Goal: Task Accomplishment & Management: Manage account settings

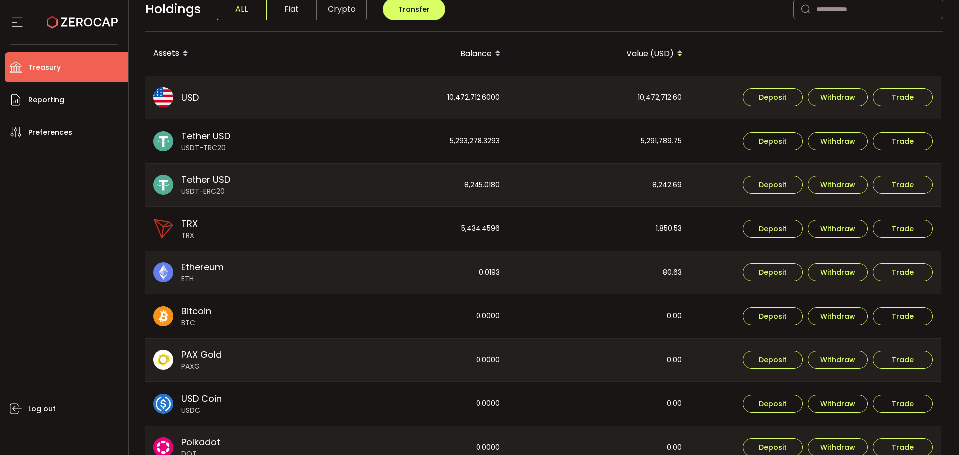
scroll to position [172, 0]
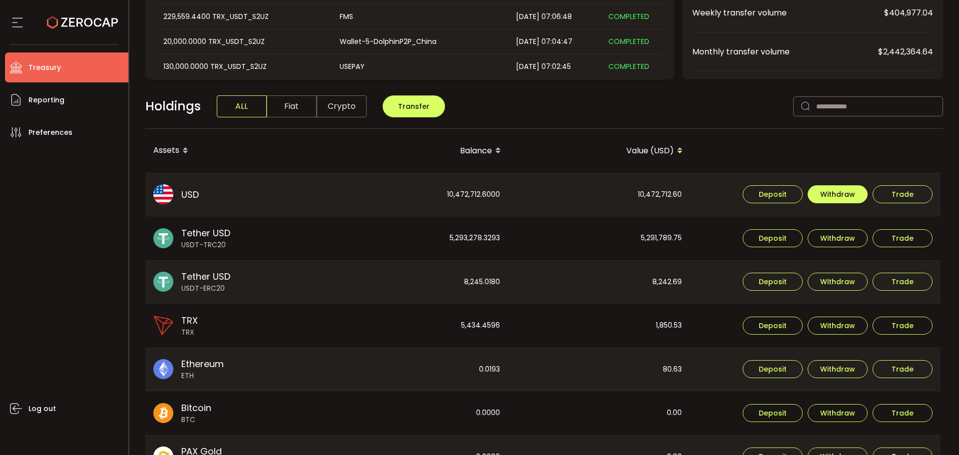
click at [835, 187] on button "Withdraw" at bounding box center [838, 194] width 60 height 18
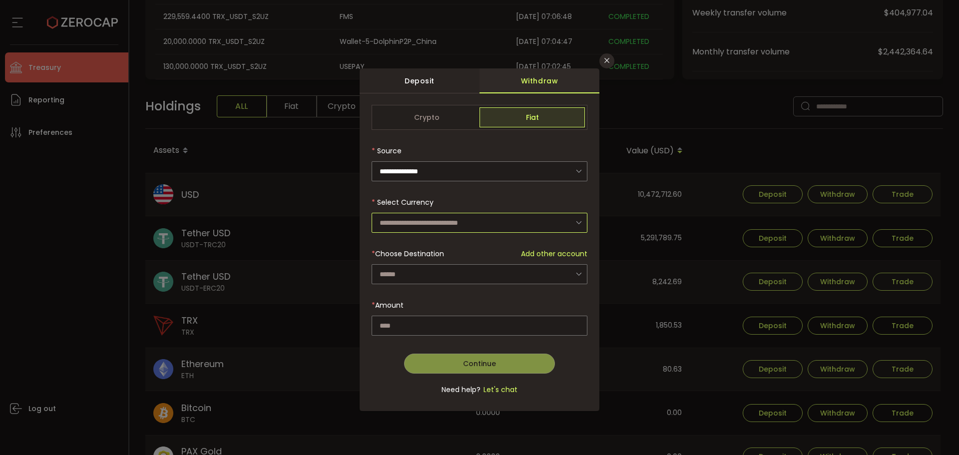
click at [414, 223] on input "dialog" at bounding box center [480, 223] width 216 height 20
click at [422, 250] on span "US Dollar (USD)" at bounding box center [408, 249] width 52 height 10
type input "**********"
click at [555, 254] on span "Add other account" at bounding box center [554, 254] width 66 height 10
click at [416, 280] on input "dialog" at bounding box center [480, 274] width 216 height 20
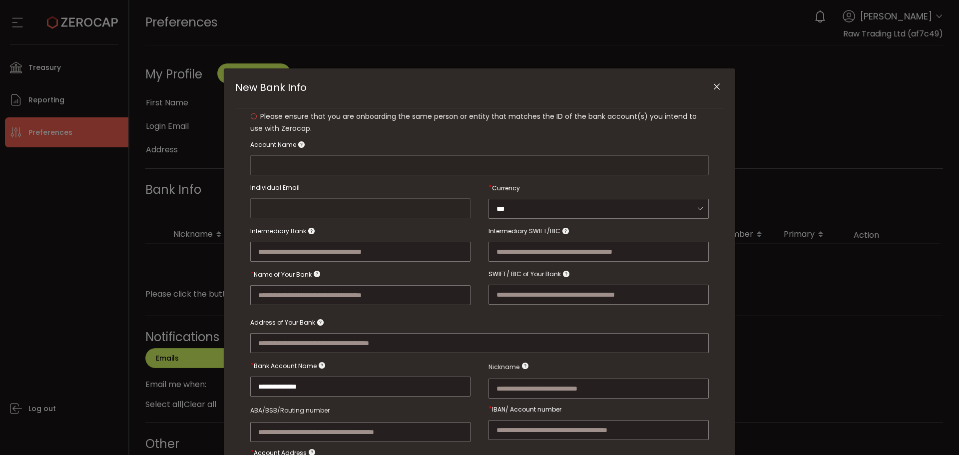
type input "**********"
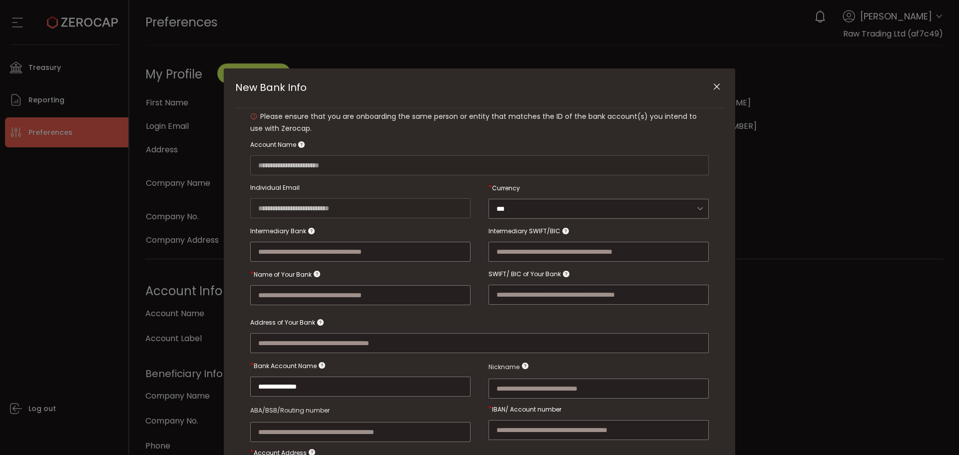
click at [712, 85] on icon "Close" at bounding box center [717, 87] width 10 height 10
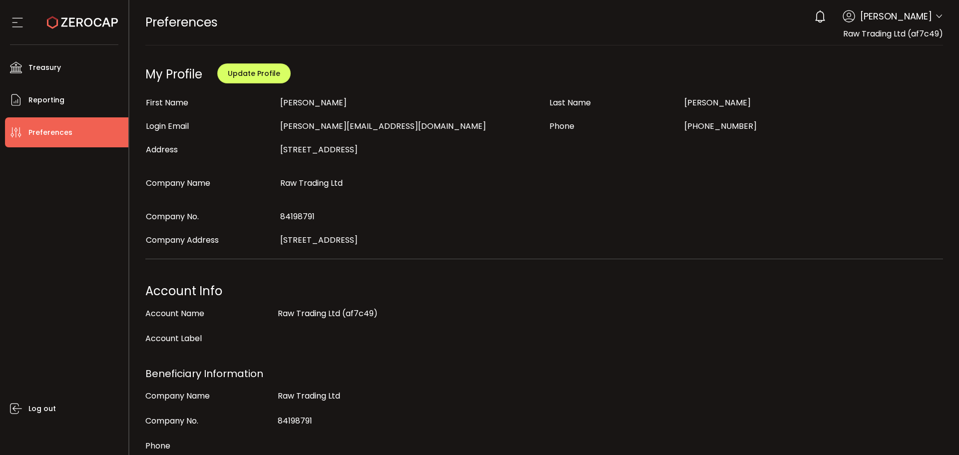
click at [38, 31] on div at bounding box center [64, 22] width 108 height 45
click at [66, 17] on icon at bounding box center [82, 22] width 71 height 71
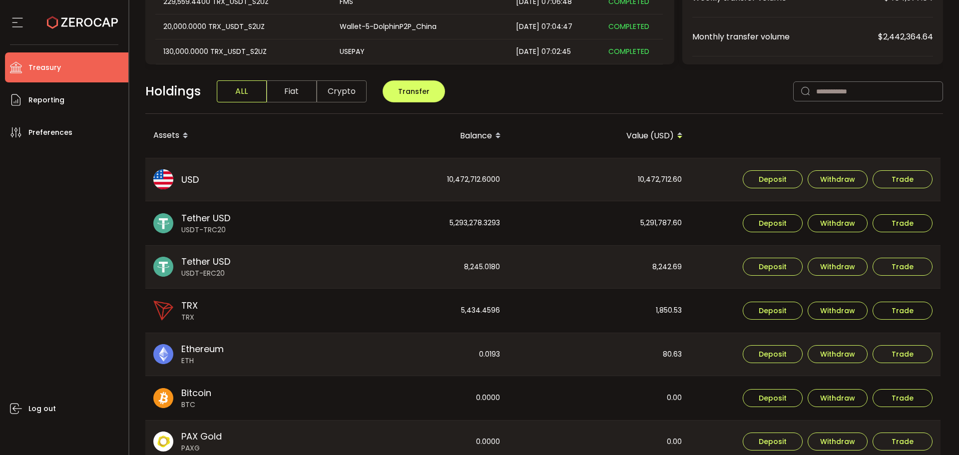
scroll to position [250, 0]
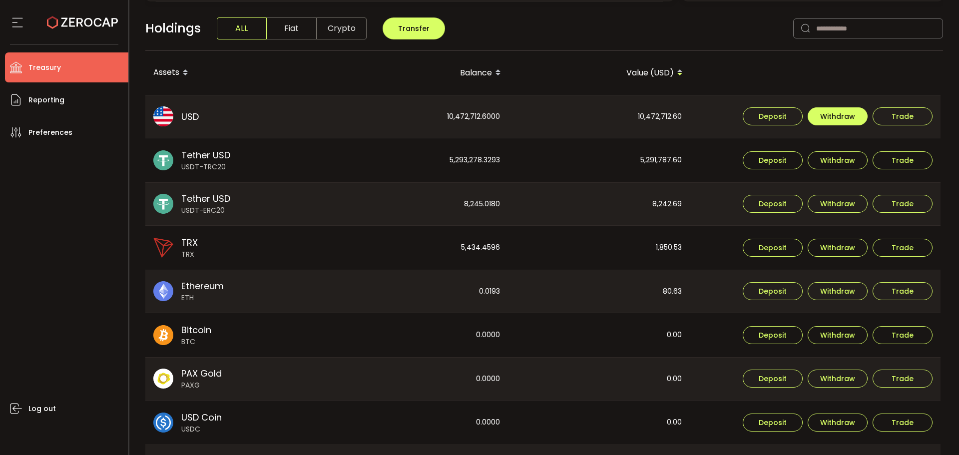
click at [848, 117] on span "Withdraw" at bounding box center [837, 116] width 35 height 7
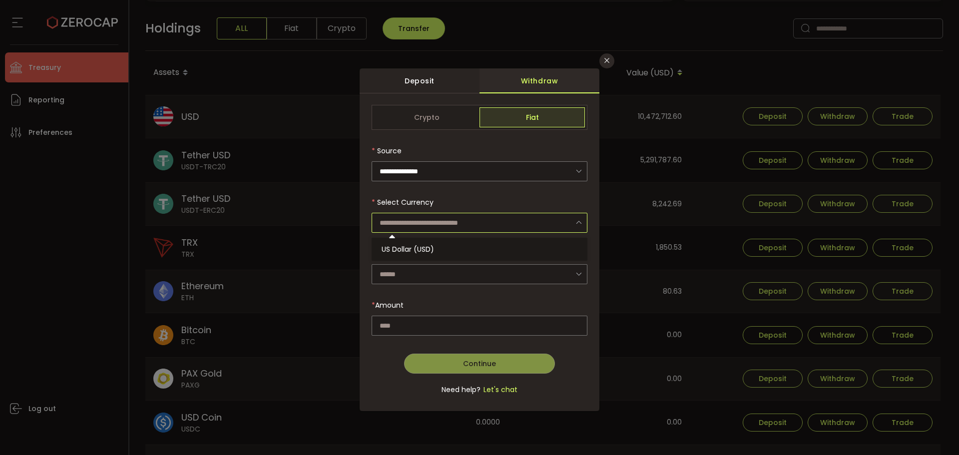
click at [462, 216] on input "dialog" at bounding box center [480, 223] width 216 height 20
click at [452, 245] on li "US Dollar (USD)" at bounding box center [481, 249] width 219 height 17
type input "**********"
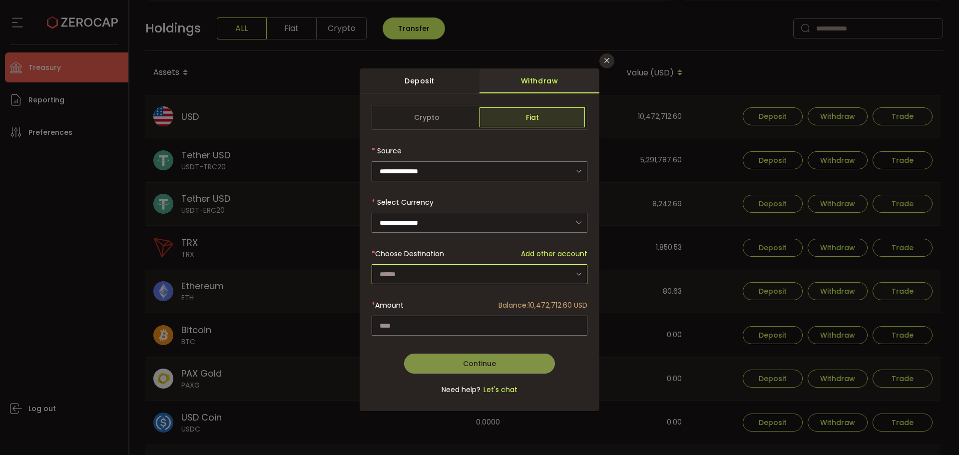
click at [519, 268] on input "dialog" at bounding box center [480, 274] width 216 height 20
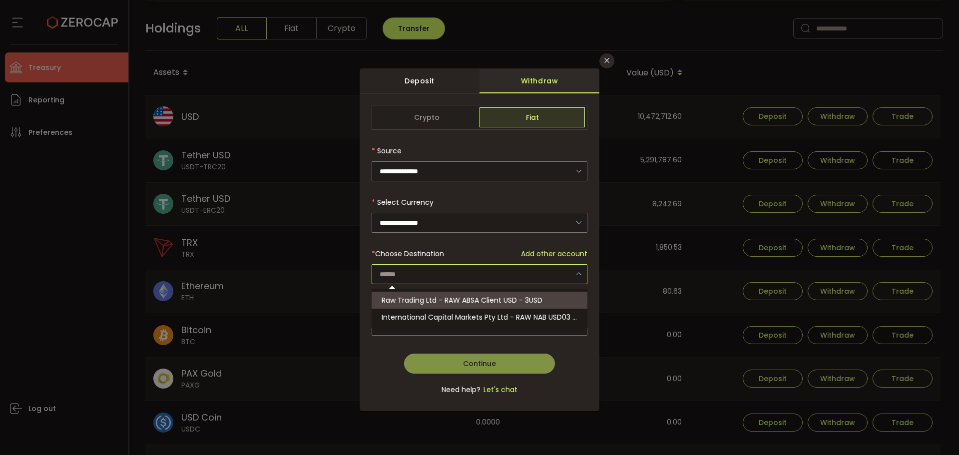
click at [504, 299] on span "Raw Trading Ltd - RAW ABSA Client USD - 3USD" at bounding box center [462, 300] width 161 height 10
type input "**********"
click at [442, 301] on span "Raw Trading Ltd - RAW ABSA Client USD - 3USD" at bounding box center [462, 300] width 161 height 10
type input "**********"
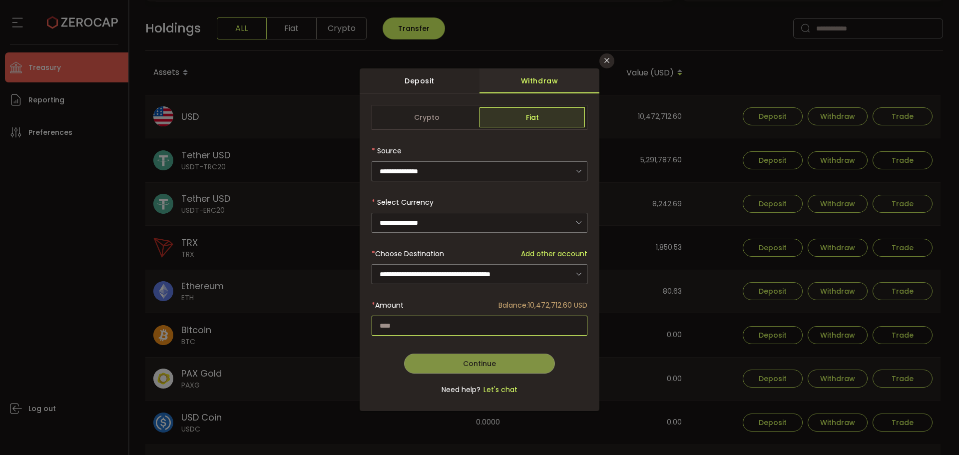
click at [427, 319] on input "dialog" at bounding box center [480, 326] width 216 height 20
type input "**********"
click at [568, 347] on div "Continue Go Back Submit" at bounding box center [480, 360] width 216 height 27
click at [391, 382] on form "**********" at bounding box center [480, 255] width 216 height 301
click at [414, 367] on button "Continue" at bounding box center [479, 364] width 151 height 20
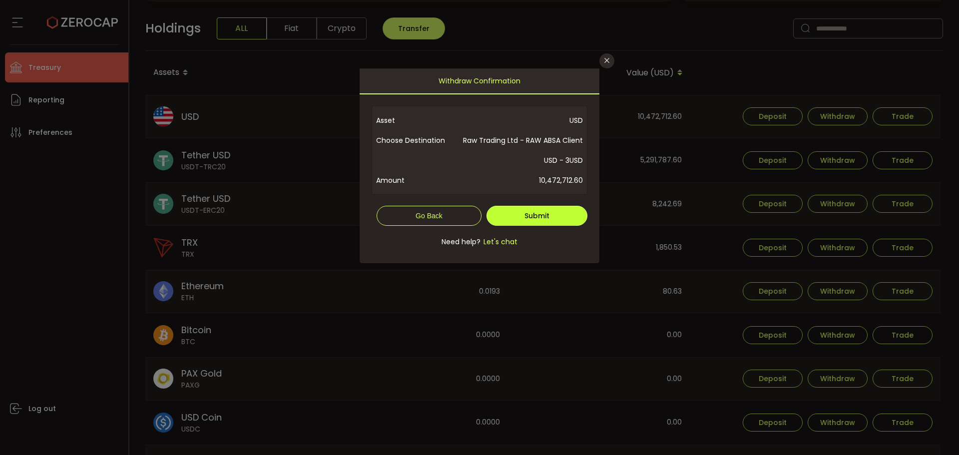
click at [517, 211] on button "Submit" at bounding box center [537, 216] width 101 height 20
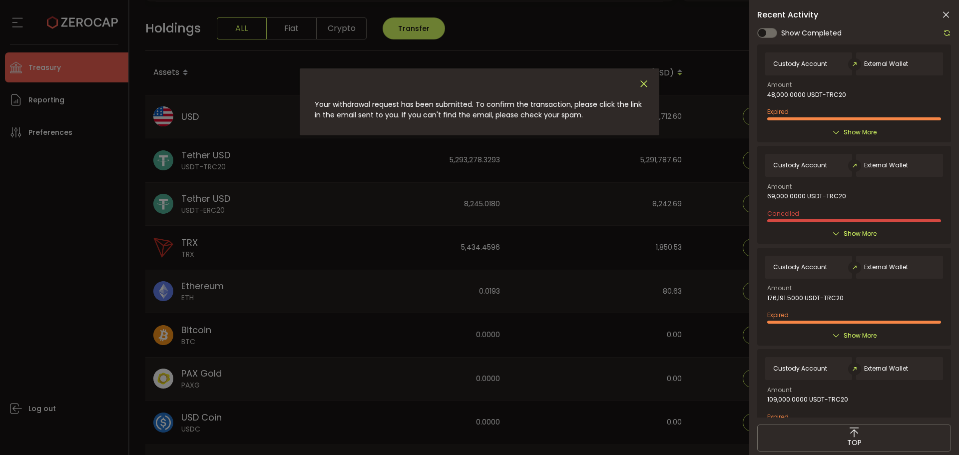
click at [645, 83] on icon "Close" at bounding box center [644, 83] width 11 height 11
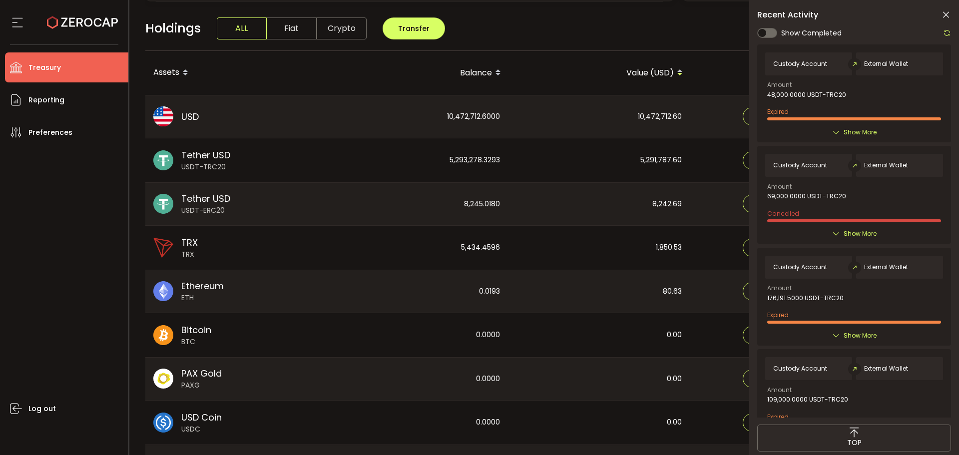
click at [946, 14] on icon at bounding box center [946, 15] width 10 height 10
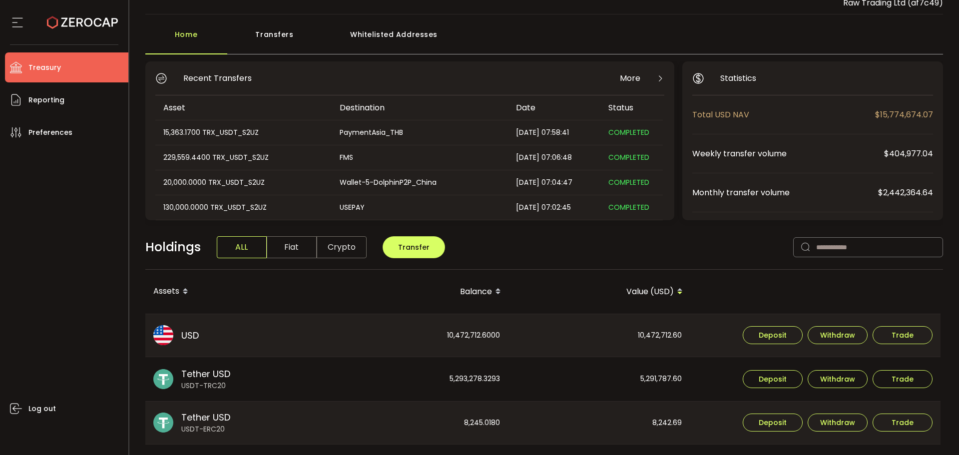
scroll to position [0, 0]
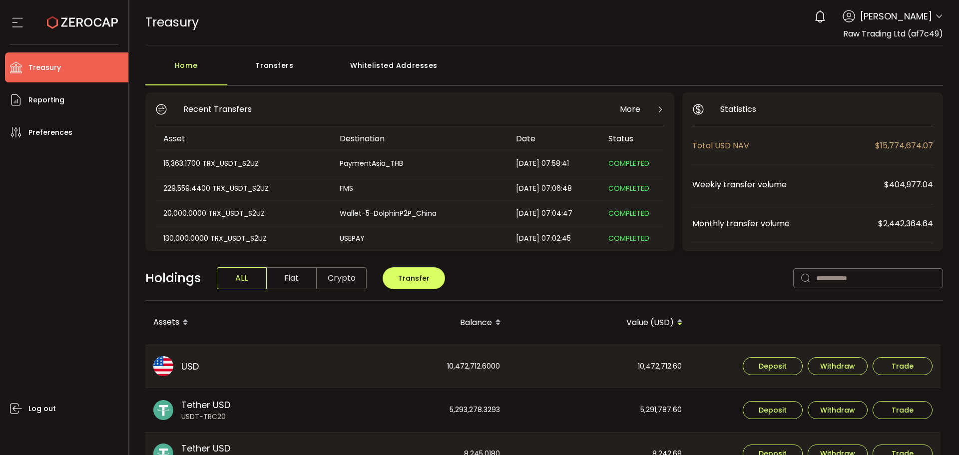
click at [259, 50] on main "**********" at bounding box center [544, 435] width 830 height 781
click at [270, 62] on div "Transfers" at bounding box center [274, 70] width 95 height 30
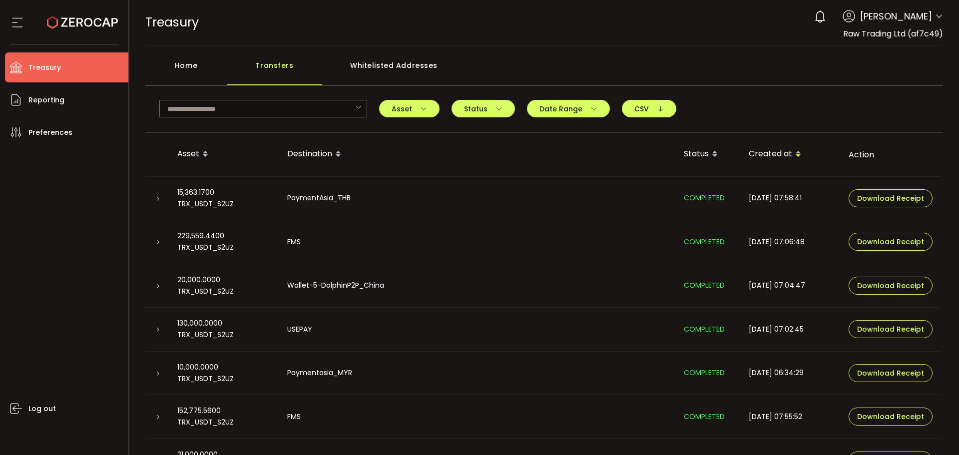
click at [186, 64] on div "Home" at bounding box center [186, 70] width 82 height 30
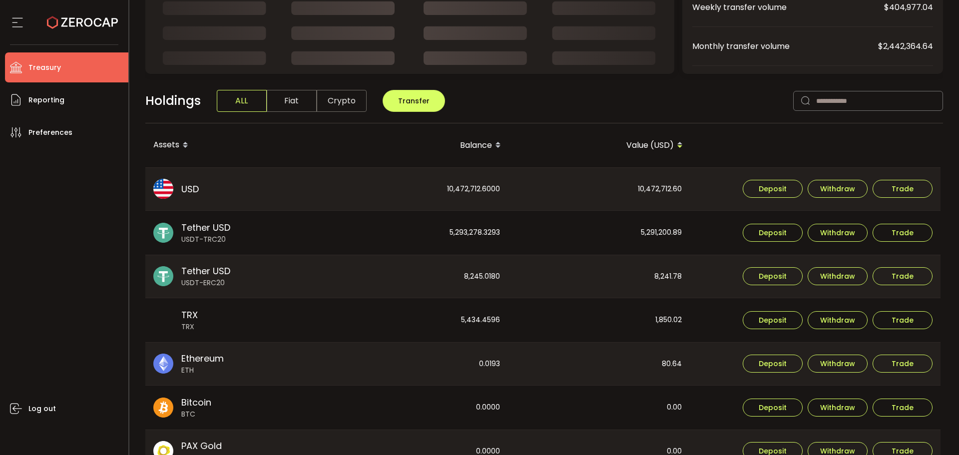
scroll to position [200, 0]
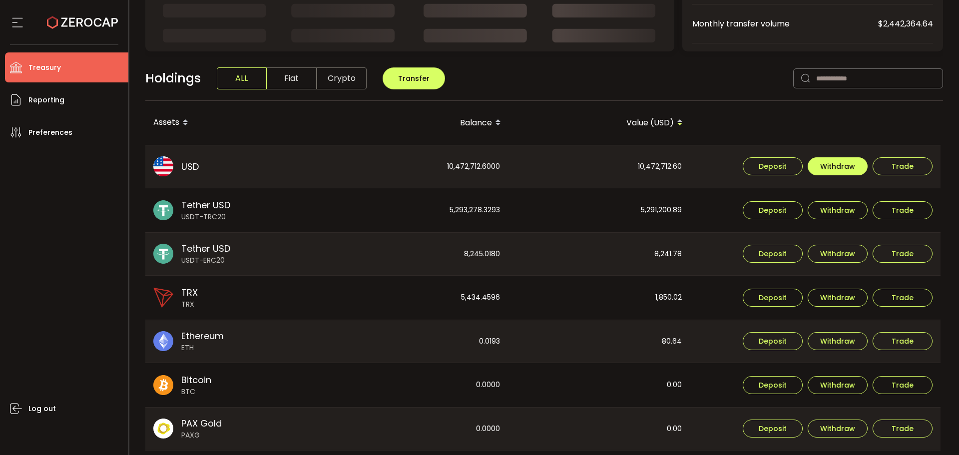
click at [827, 164] on span "Withdraw" at bounding box center [837, 166] width 35 height 7
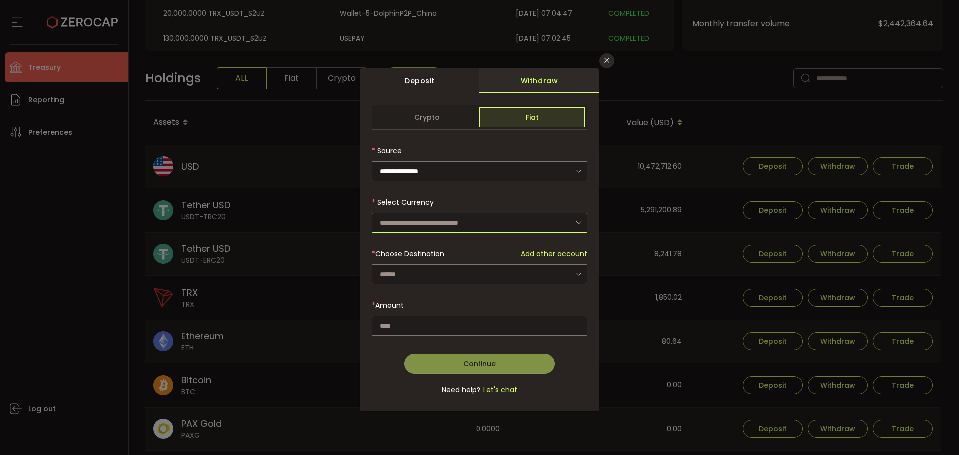
click at [416, 214] on input "dialog" at bounding box center [480, 223] width 216 height 20
click at [432, 247] on span "US Dollar (USD)" at bounding box center [408, 249] width 52 height 10
type input "**********"
click at [427, 270] on div "dialog" at bounding box center [480, 255] width 216 height 301
click at [428, 273] on input "dialog" at bounding box center [480, 274] width 216 height 20
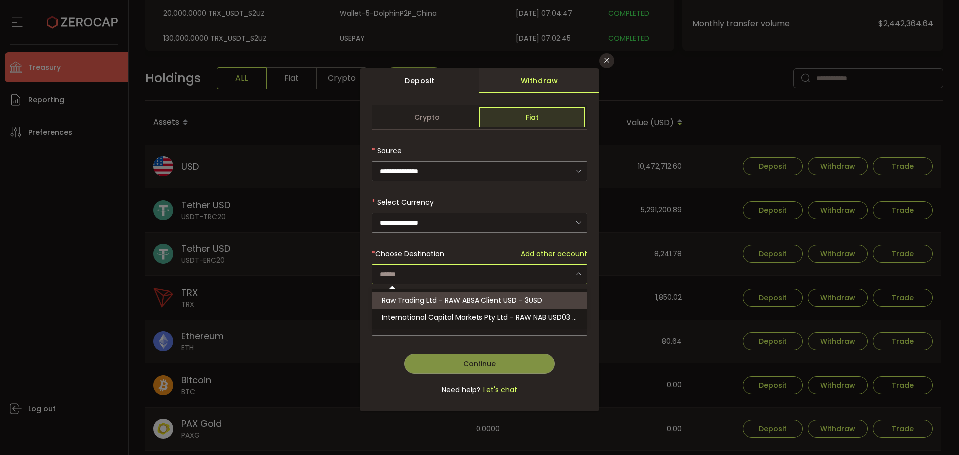
click at [419, 305] on li "Raw Trading Ltd - RAW ABSA Client USD - 3USD" at bounding box center [481, 300] width 219 height 17
type input "**********"
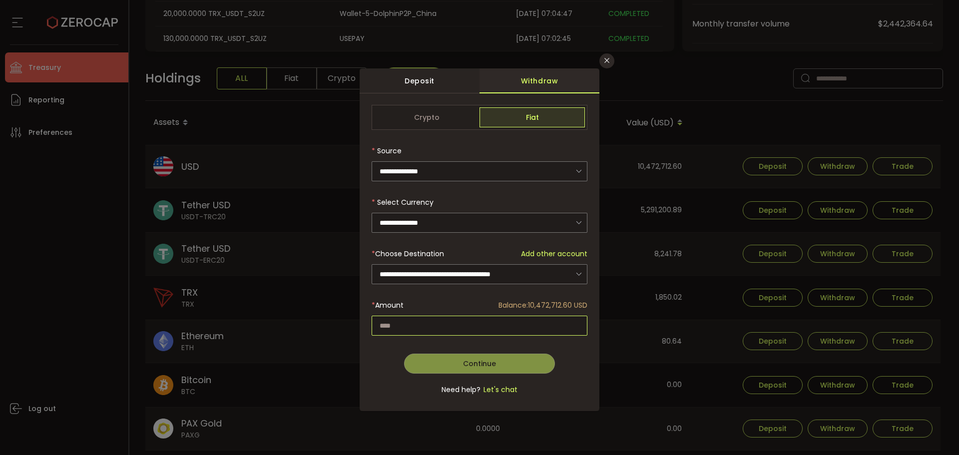
click at [414, 316] on input "dialog" at bounding box center [480, 326] width 216 height 20
click at [574, 327] on input "**********" at bounding box center [480, 326] width 216 height 20
click at [576, 348] on div "Continue Go Back Submit" at bounding box center [480, 360] width 216 height 27
drag, startPoint x: 576, startPoint y: 348, endPoint x: 565, endPoint y: 356, distance: 13.9
click at [576, 349] on div "Continue Go Back Submit" at bounding box center [480, 360] width 216 height 27
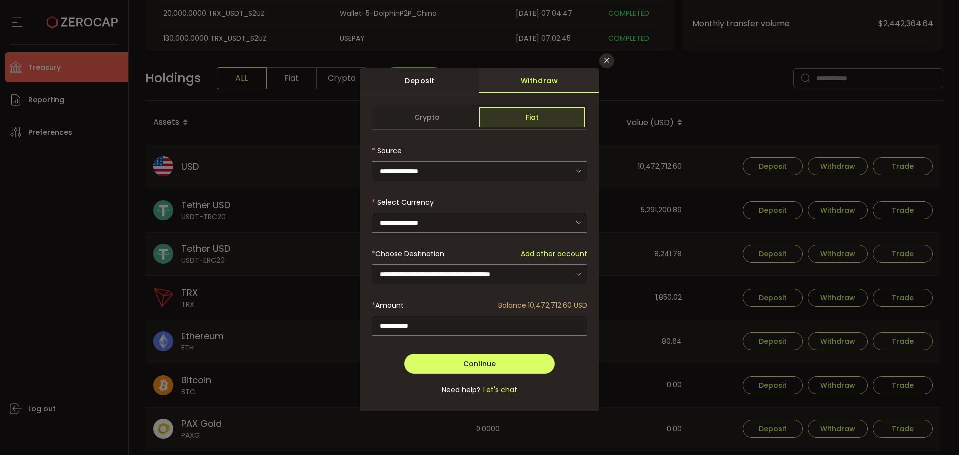
click at [434, 309] on div "* Amount Balance: 10,472,712.60 USD" at bounding box center [480, 305] width 216 height 20
click at [427, 323] on input "**********" at bounding box center [480, 326] width 216 height 20
drag, startPoint x: 432, startPoint y: 322, endPoint x: 348, endPoint y: 327, distance: 84.6
click at [353, 331] on div "**********" at bounding box center [479, 227] width 959 height 455
click at [394, 348] on div "Continue Go Back Submit" at bounding box center [480, 360] width 216 height 27
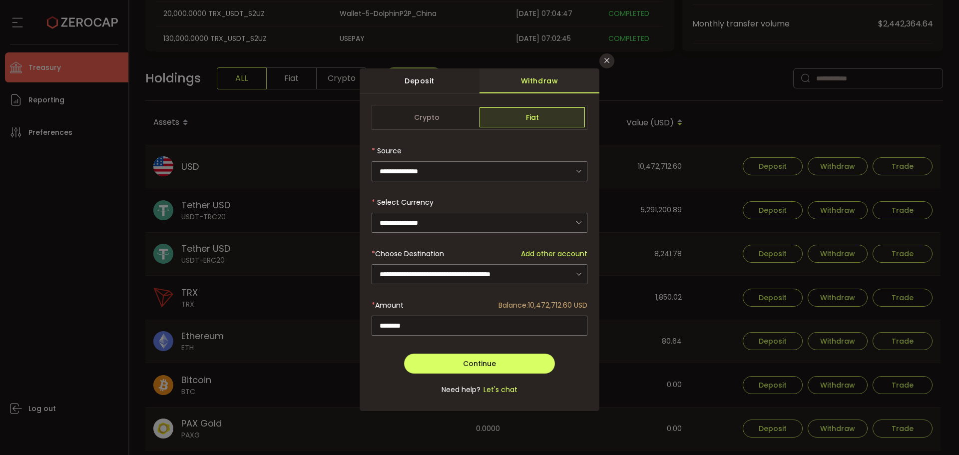
click at [394, 348] on div "Continue Go Back Submit" at bounding box center [480, 360] width 216 height 27
drag, startPoint x: 484, startPoint y: 327, endPoint x: 298, endPoint y: 330, distance: 186.4
click at [298, 330] on div "**********" at bounding box center [479, 227] width 959 height 455
click at [376, 358] on div "Continue Go Back Submit" at bounding box center [480, 360] width 216 height 27
drag, startPoint x: 415, startPoint y: 321, endPoint x: 364, endPoint y: 318, distance: 51.0
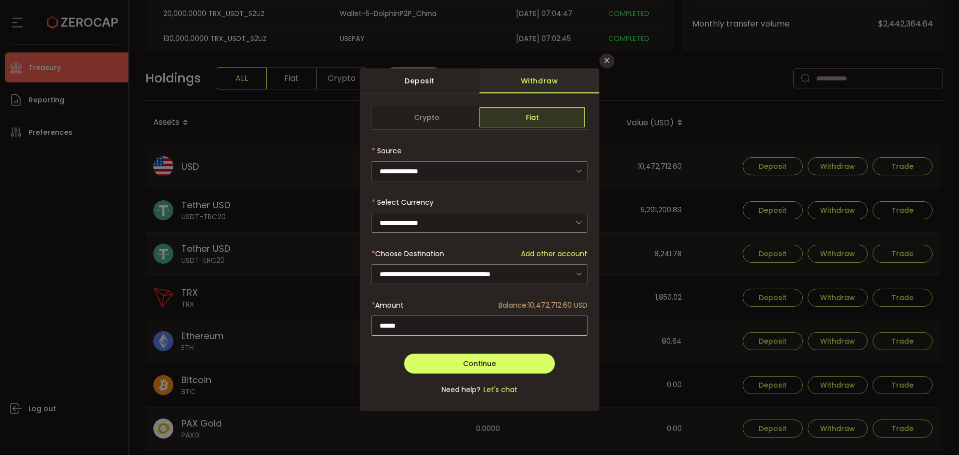
click at [368, 321] on div "**********" at bounding box center [480, 255] width 240 height 311
type input "**********"
drag, startPoint x: 570, startPoint y: 374, endPoint x: 519, endPoint y: 374, distance: 51.5
click at [570, 374] on form "**********" at bounding box center [480, 255] width 216 height 301
click at [499, 363] on button "Continue" at bounding box center [479, 364] width 151 height 20
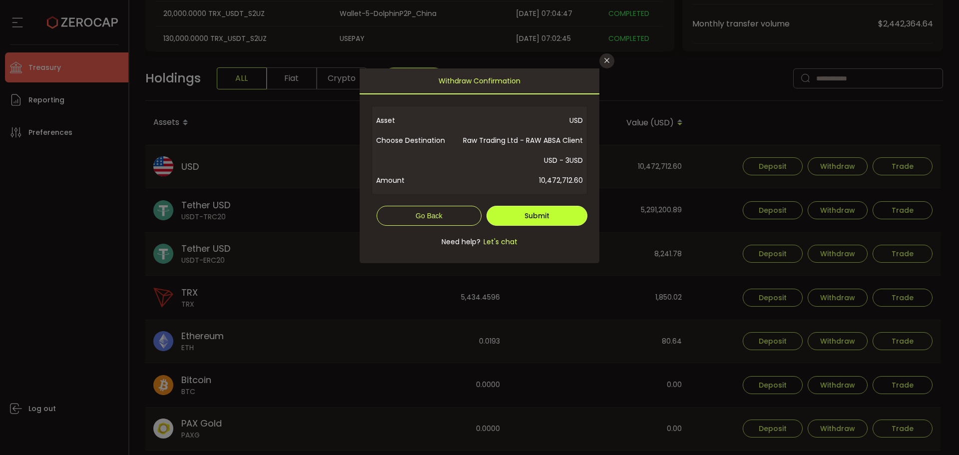
click at [537, 216] on span "Submit" at bounding box center [537, 216] width 25 height 10
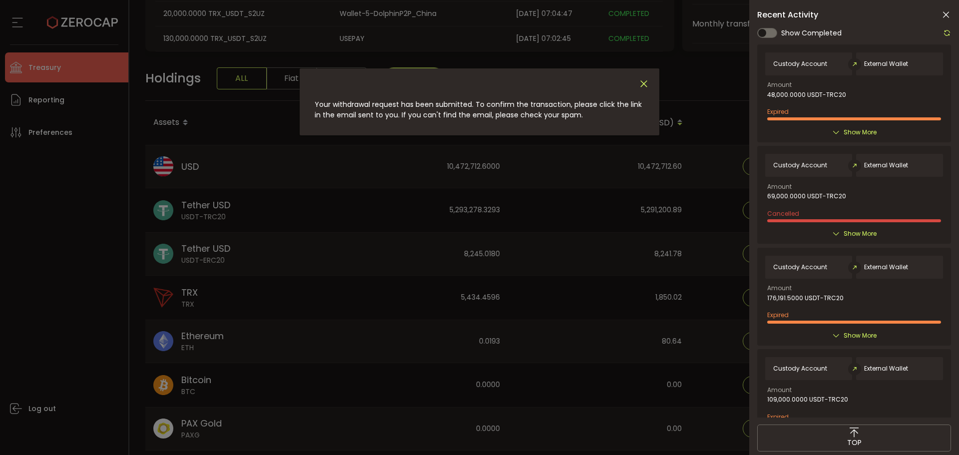
click at [643, 81] on icon "Close" at bounding box center [644, 83] width 11 height 11
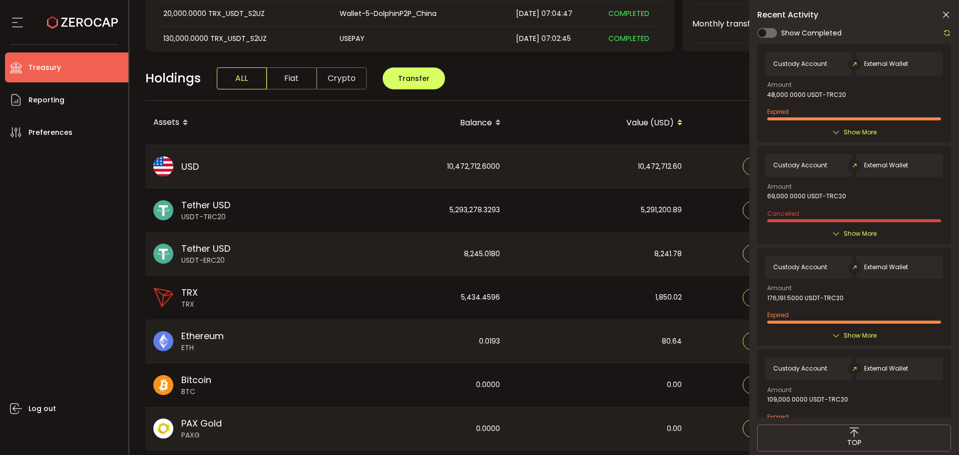
click at [942, 14] on icon at bounding box center [946, 15] width 10 height 10
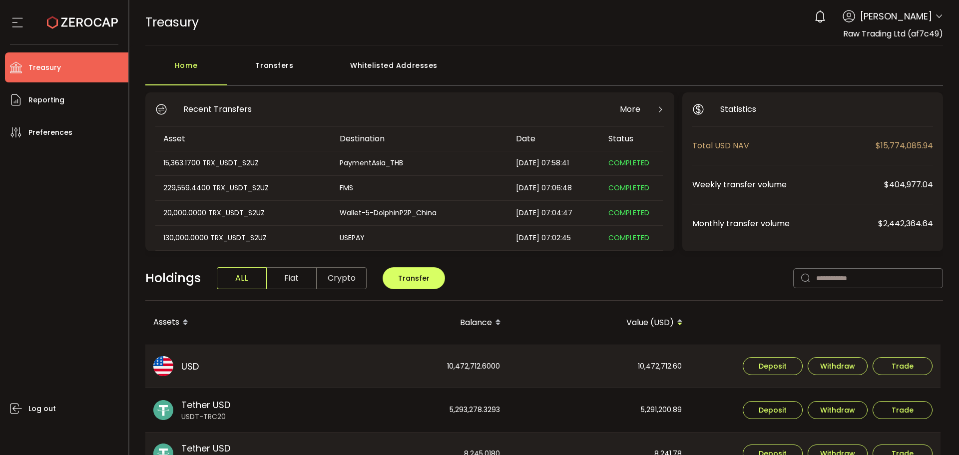
scroll to position [0, 0]
drag, startPoint x: 891, startPoint y: 316, endPoint x: 923, endPoint y: 299, distance: 36.4
click at [895, 304] on th at bounding box center [816, 323] width 250 height 44
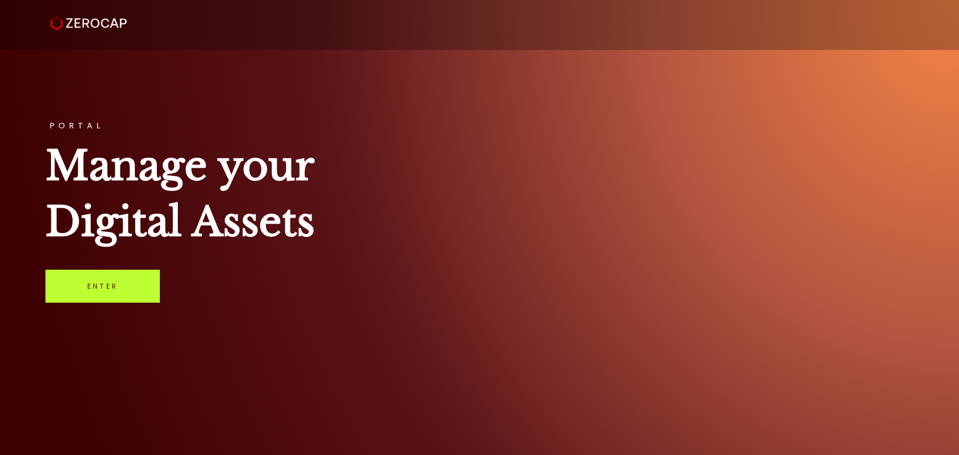
click at [119, 289] on link "Enter" at bounding box center [102, 286] width 114 height 33
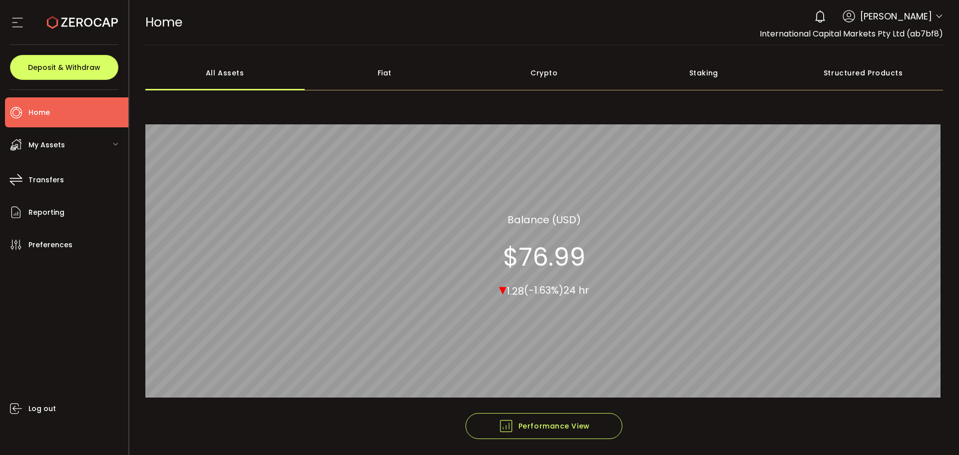
click at [935, 12] on span at bounding box center [939, 17] width 8 height 10
drag, startPoint x: 937, startPoint y: 17, endPoint x: 933, endPoint y: 53, distance: 36.2
click at [937, 18] on icon at bounding box center [939, 16] width 8 height 8
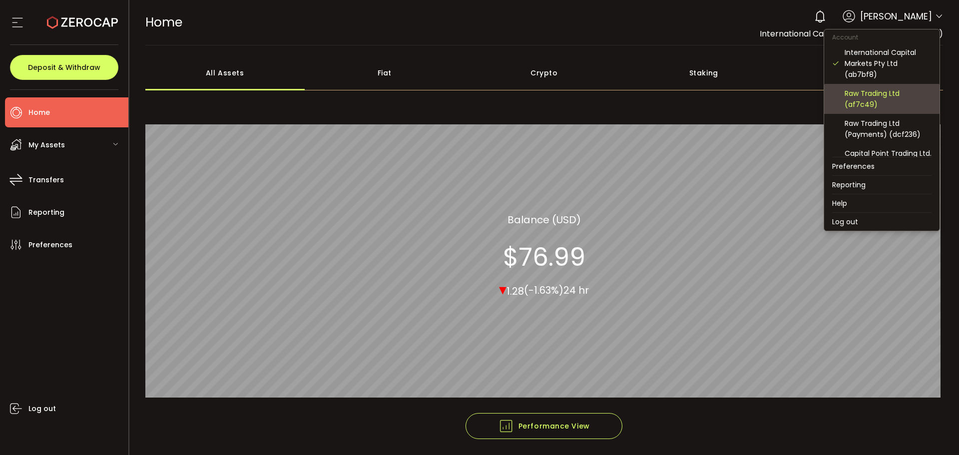
click at [865, 93] on div "Raw Trading Ltd (af7c49)" at bounding box center [888, 99] width 87 height 22
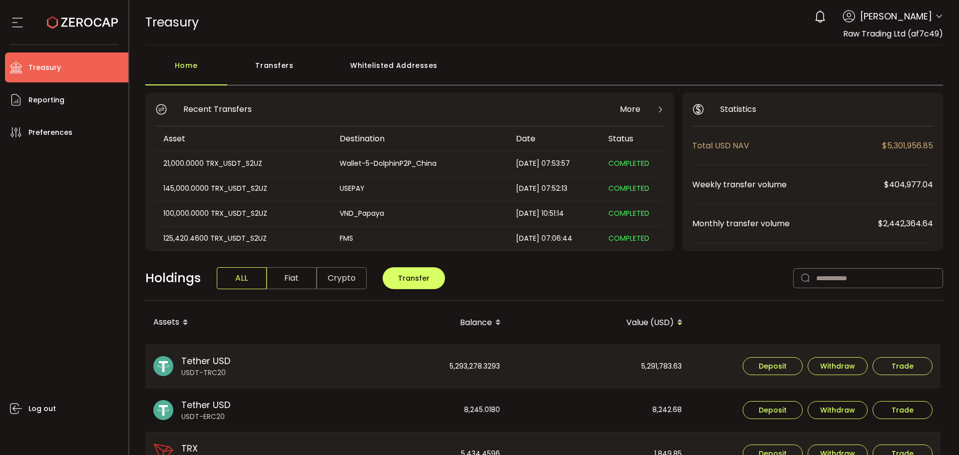
click at [285, 76] on div "Transfers" at bounding box center [274, 70] width 95 height 30
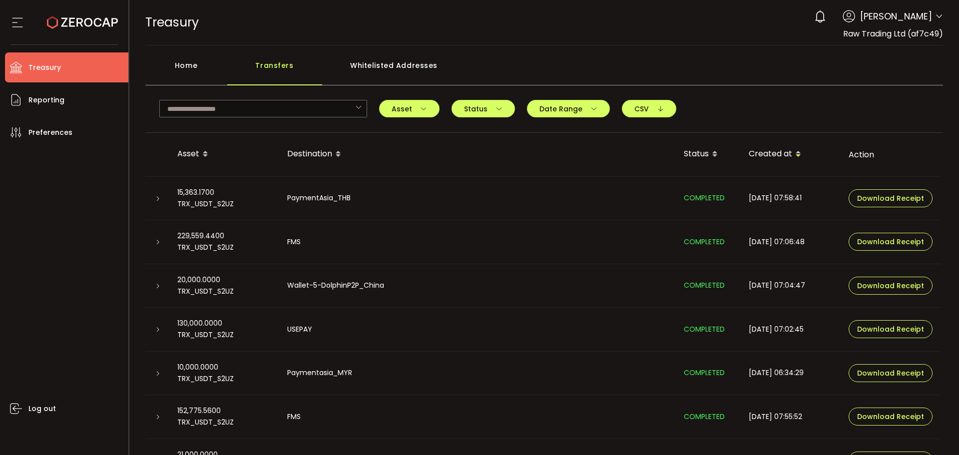
drag, startPoint x: 189, startPoint y: 77, endPoint x: 193, endPoint y: 81, distance: 5.7
click at [189, 77] on div "Home" at bounding box center [186, 70] width 82 height 30
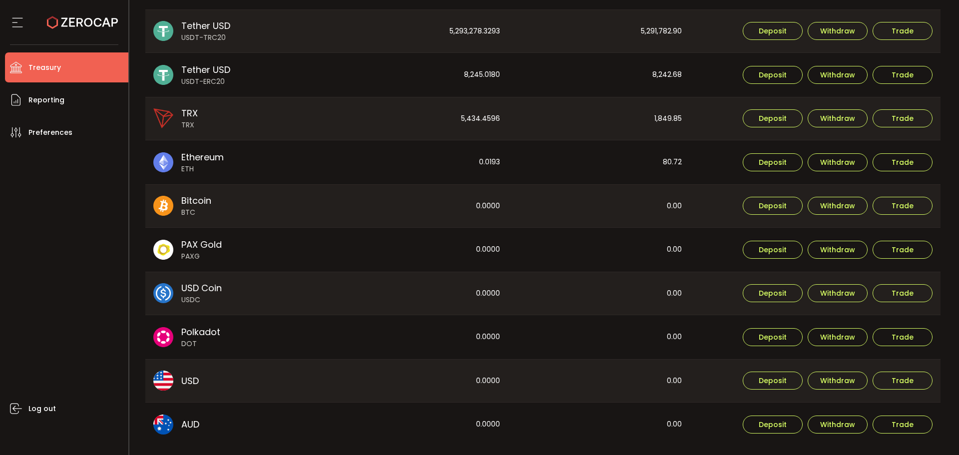
scroll to position [372, 0]
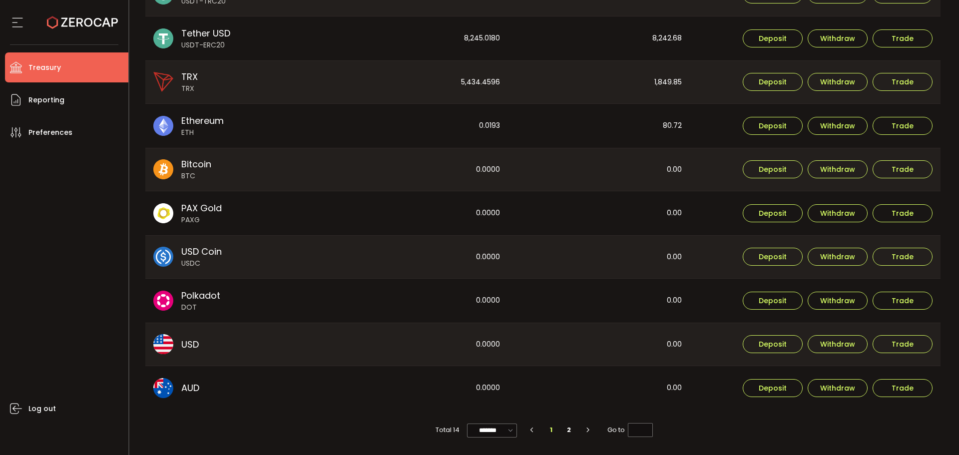
drag, startPoint x: 716, startPoint y: 340, endPoint x: 681, endPoint y: 346, distance: 35.6
click at [715, 340] on div "Deposit Withdraw Trade" at bounding box center [816, 344] width 250 height 43
drag, startPoint x: 679, startPoint y: 347, endPoint x: 567, endPoint y: 331, distance: 113.6
click at [678, 346] on div "0.00" at bounding box center [599, 344] width 181 height 43
click at [67, 103] on li "Reporting" at bounding box center [66, 100] width 123 height 30
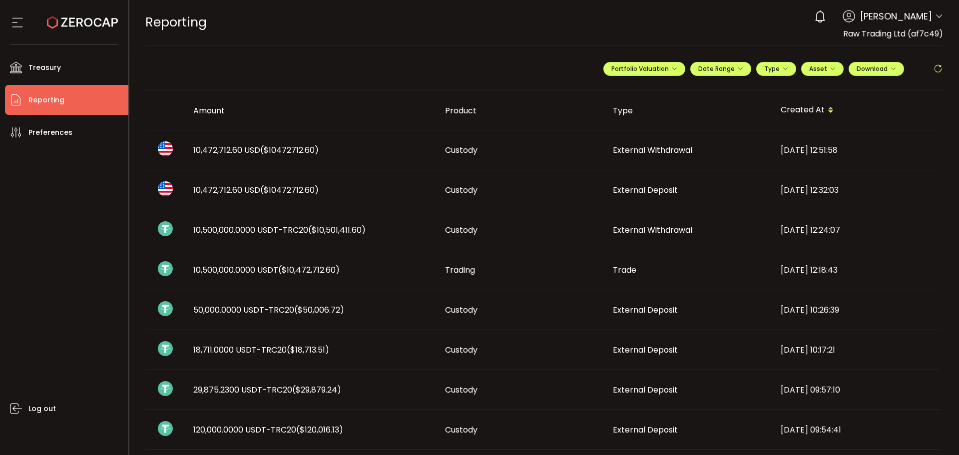
click at [316, 201] on td "10,472,712.60 USD ($10472712.60)" at bounding box center [311, 190] width 252 height 40
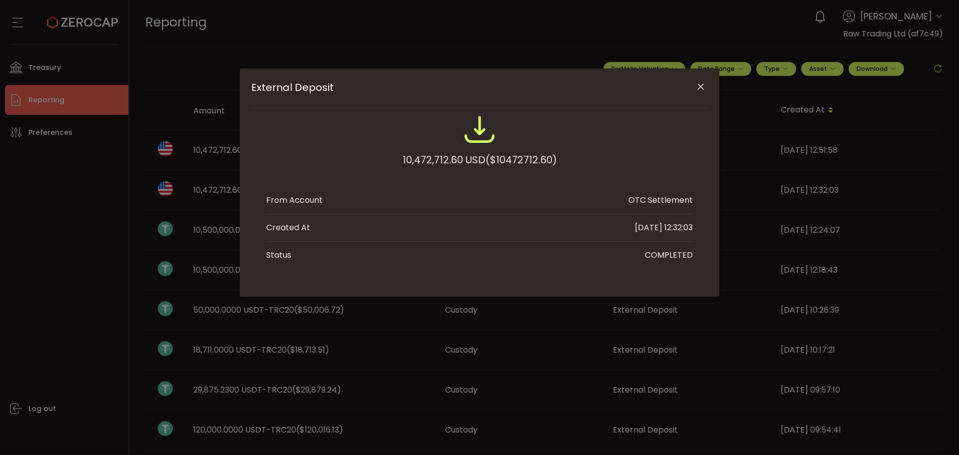
drag, startPoint x: 697, startPoint y: 85, endPoint x: 579, endPoint y: 146, distance: 132.5
click at [696, 86] on icon "Close" at bounding box center [701, 87] width 10 height 10
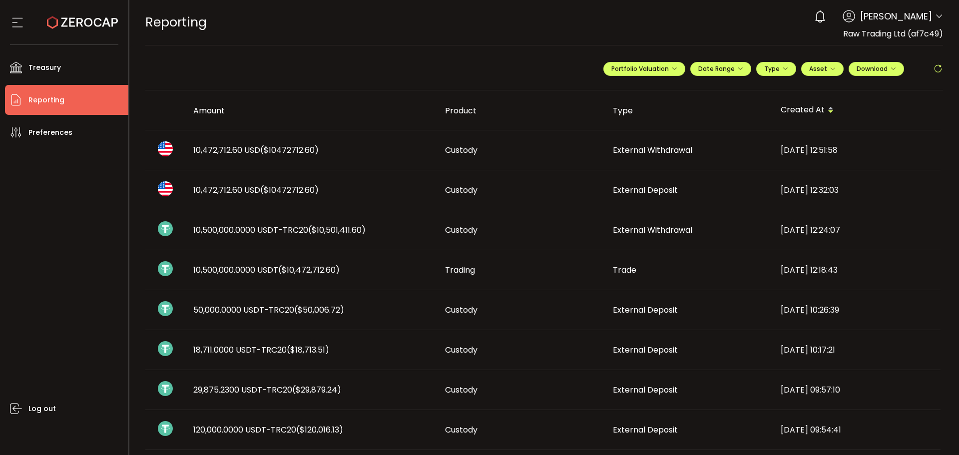
click at [420, 153] on div "10,472,712.60 USD ($10472712.60)" at bounding box center [311, 149] width 252 height 11
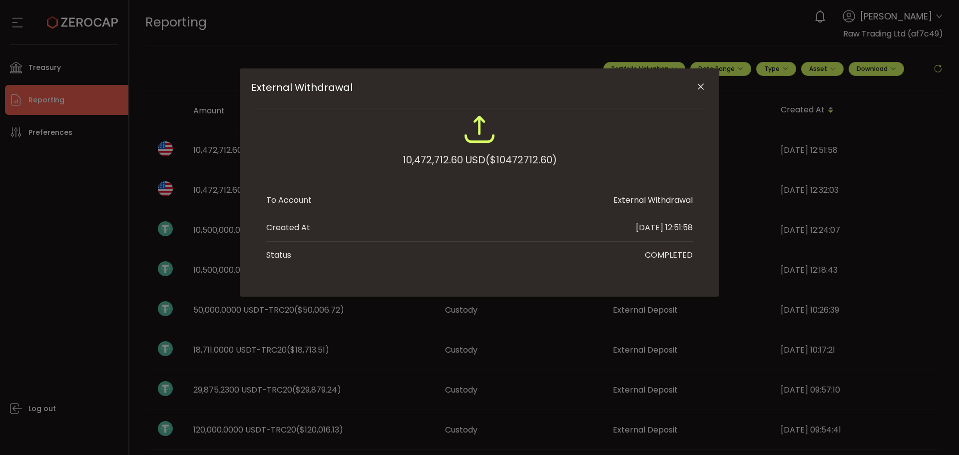
click at [707, 80] on div "External Withdrawal 10,472,712.60 USD ($10472712.60) To Account External Withdr…" at bounding box center [480, 182] width 480 height 228
click at [697, 90] on icon "Close" at bounding box center [701, 87] width 10 height 10
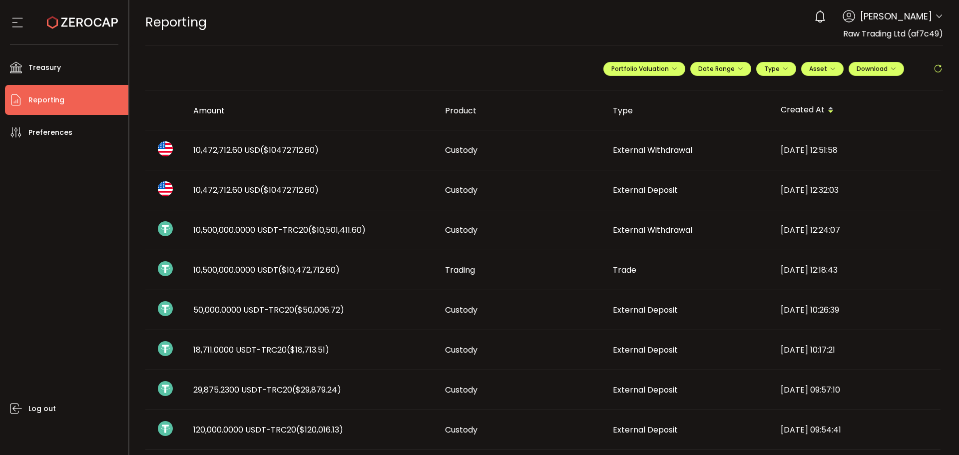
click at [487, 243] on td "Custody" at bounding box center [521, 230] width 168 height 40
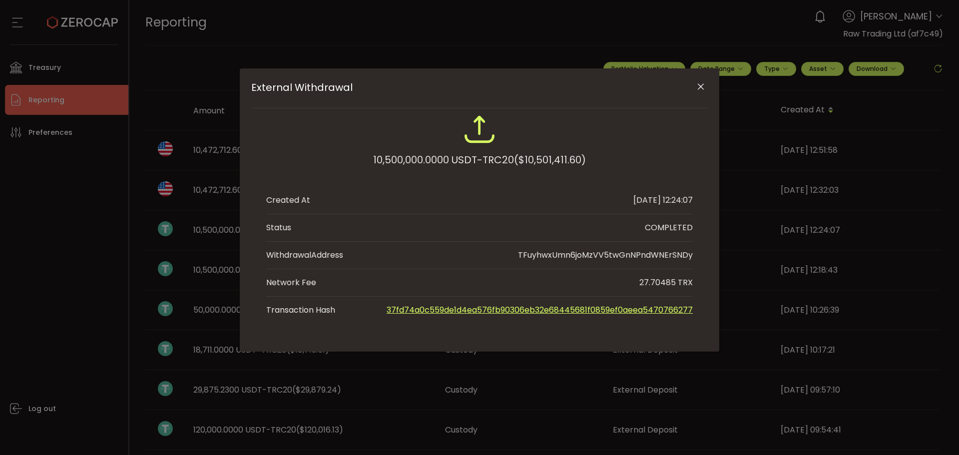
click at [703, 86] on icon "Close" at bounding box center [701, 87] width 10 height 10
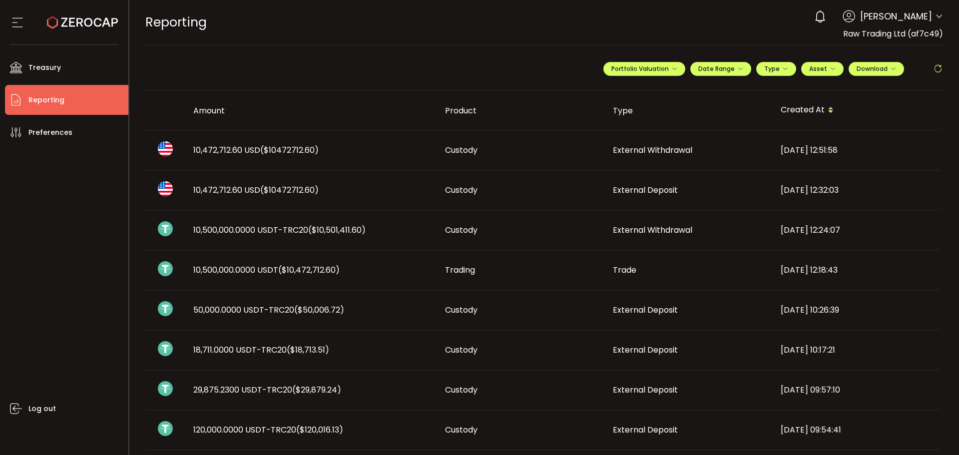
click at [569, 154] on div "Custody" at bounding box center [521, 149] width 168 height 11
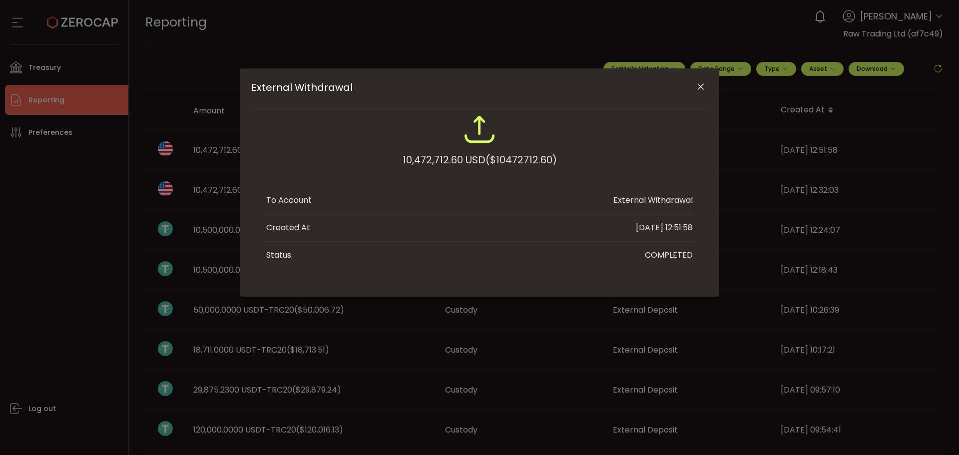
click at [509, 161] on span "($10472712.60)" at bounding box center [521, 160] width 71 height 18
click at [464, 126] on div "External Withdrawal" at bounding box center [479, 131] width 427 height 37
click at [702, 87] on icon "Close" at bounding box center [701, 87] width 10 height 10
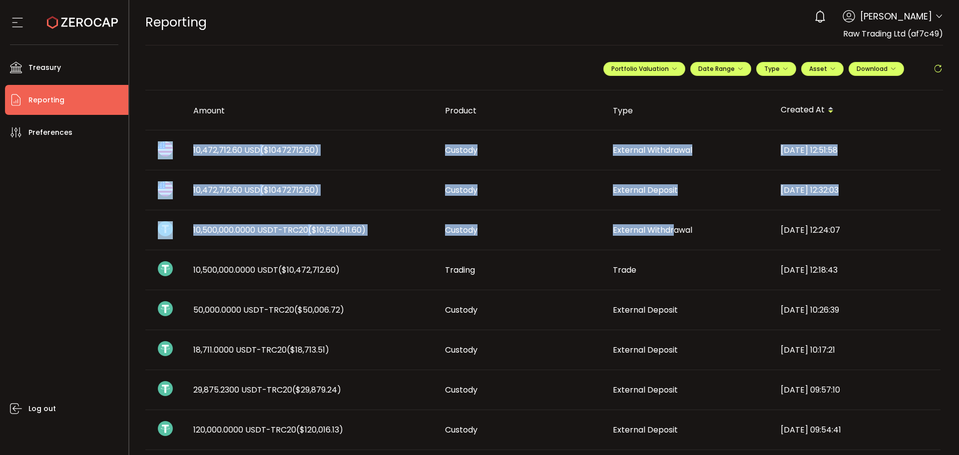
drag, startPoint x: 717, startPoint y: 241, endPoint x: 1015, endPoint y: 226, distance: 299.2
click at [959, 226] on html "#icon-aud_portfolio .cls-1 { font-size: 12px; fill: #fdfbfb; font-family: "Adob…" at bounding box center [479, 227] width 959 height 455
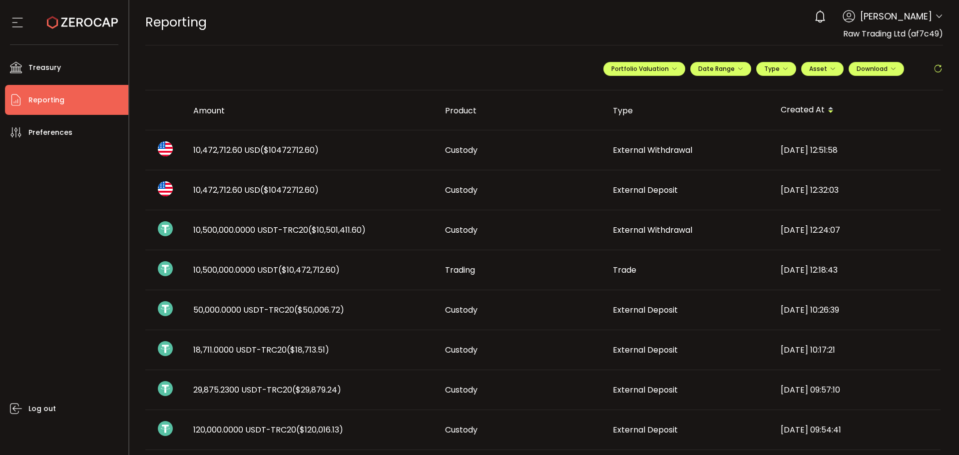
click at [658, 147] on span "External Withdrawal" at bounding box center [652, 149] width 79 height 11
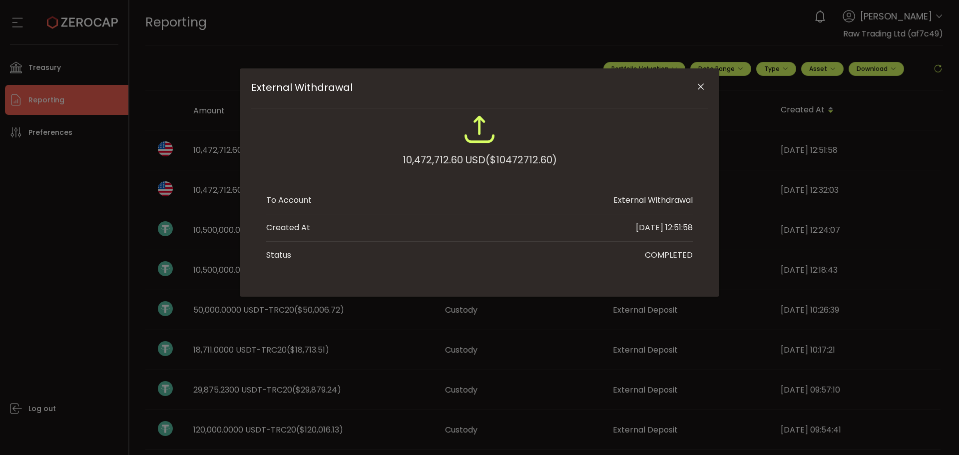
click at [699, 82] on icon "Close" at bounding box center [701, 87] width 10 height 10
